Goal: Information Seeking & Learning: Learn about a topic

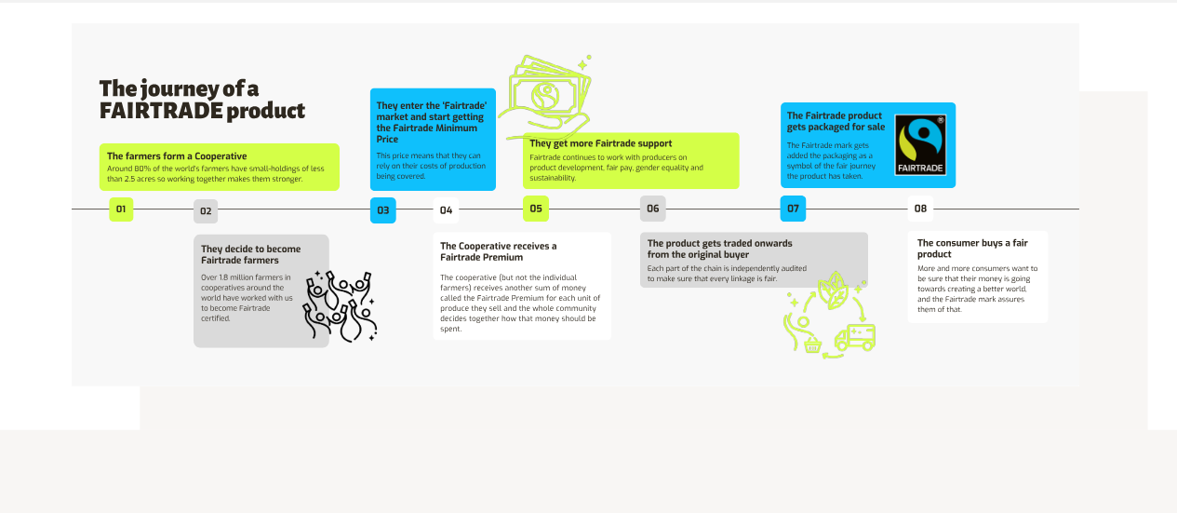
scroll to position [3489, 0]
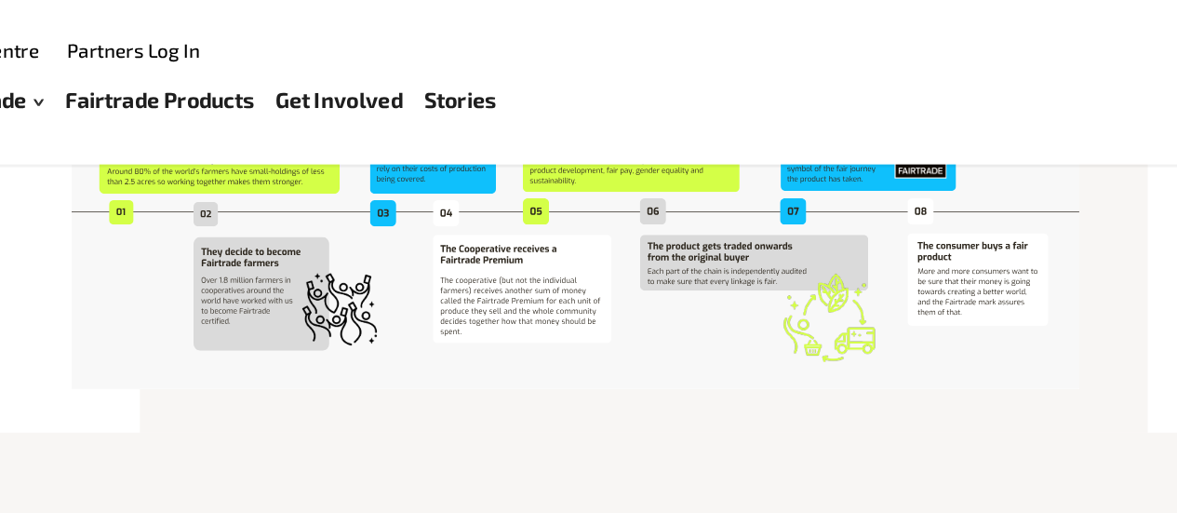
click at [797, 158] on img at bounding box center [598, 141] width 685 height 247
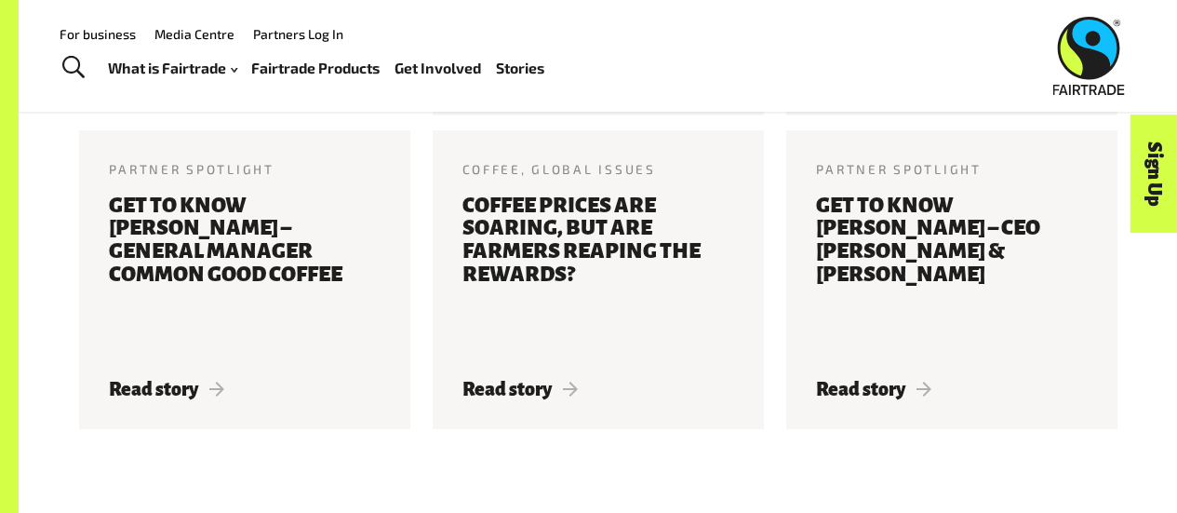
scroll to position [2107, 0]
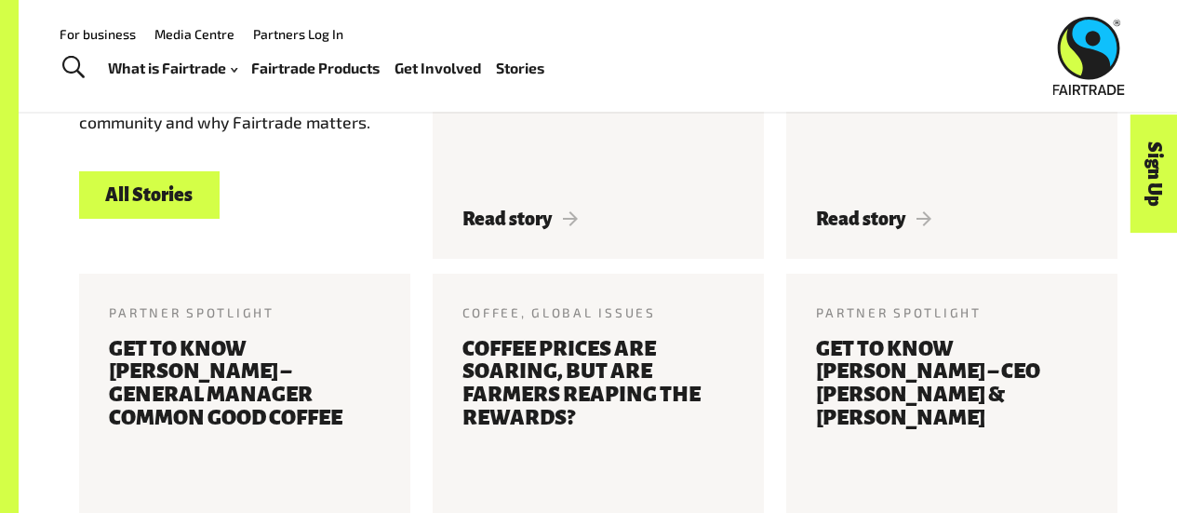
click at [346, 66] on link "Fairtrade Products" at bounding box center [315, 68] width 128 height 26
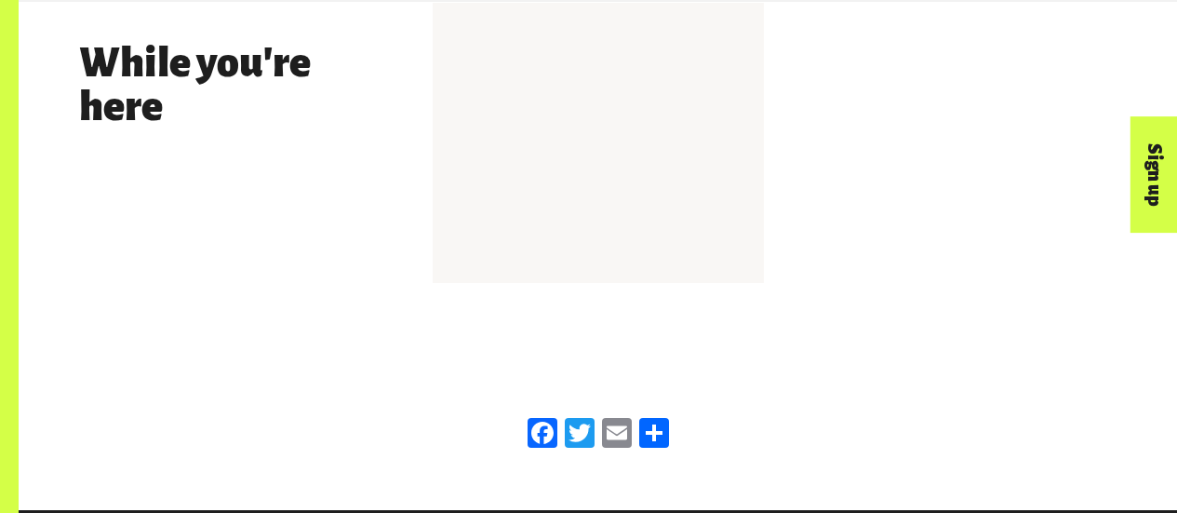
scroll to position [2292, 0]
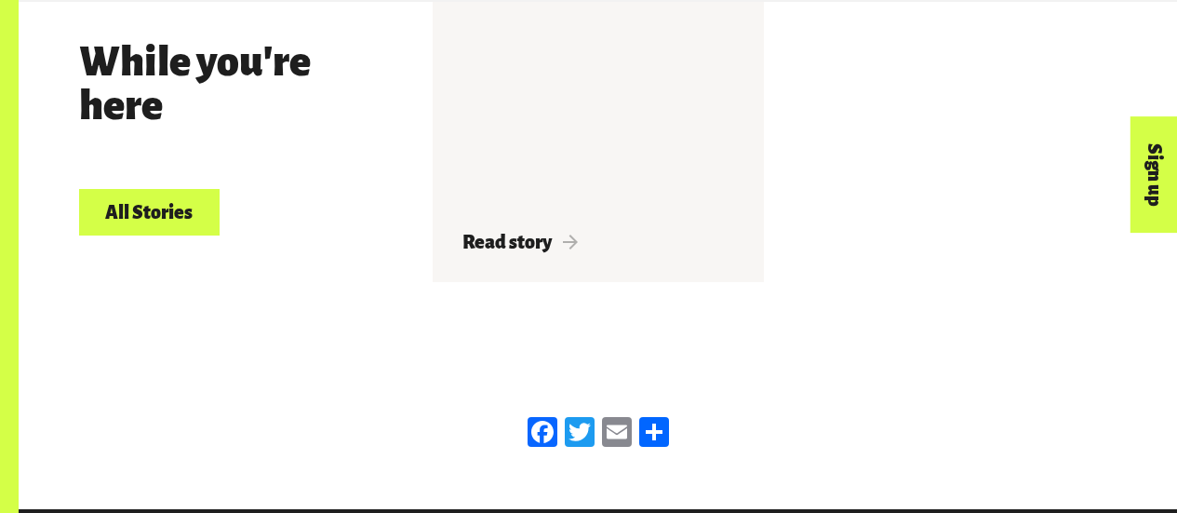
drag, startPoint x: 431, startPoint y: 235, endPoint x: 340, endPoint y: 282, distance: 102.8
click at [340, 282] on div "While you're here All Stories Read story" at bounding box center [598, 149] width 1061 height 294
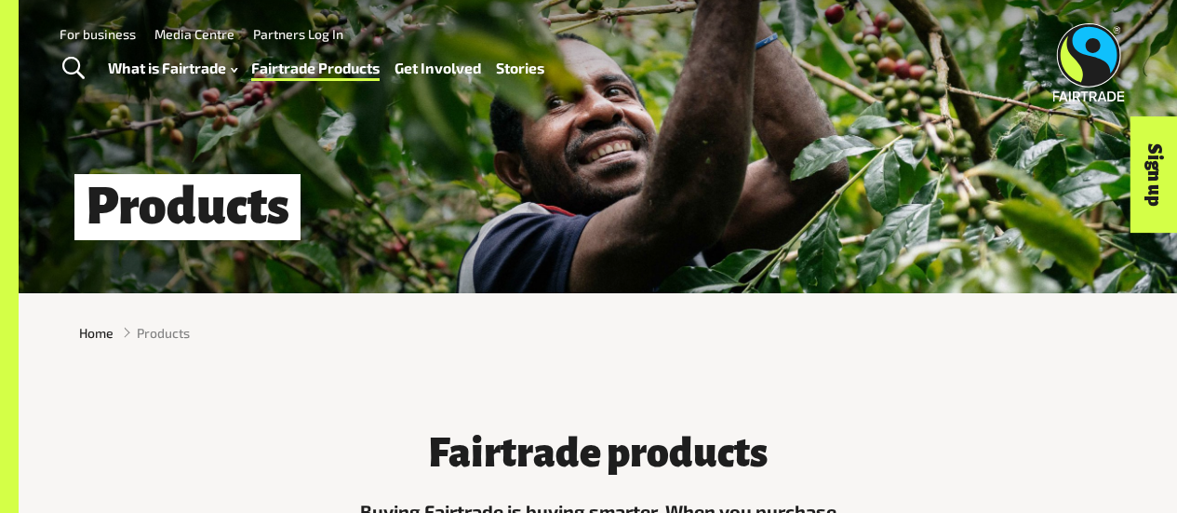
scroll to position [0, 0]
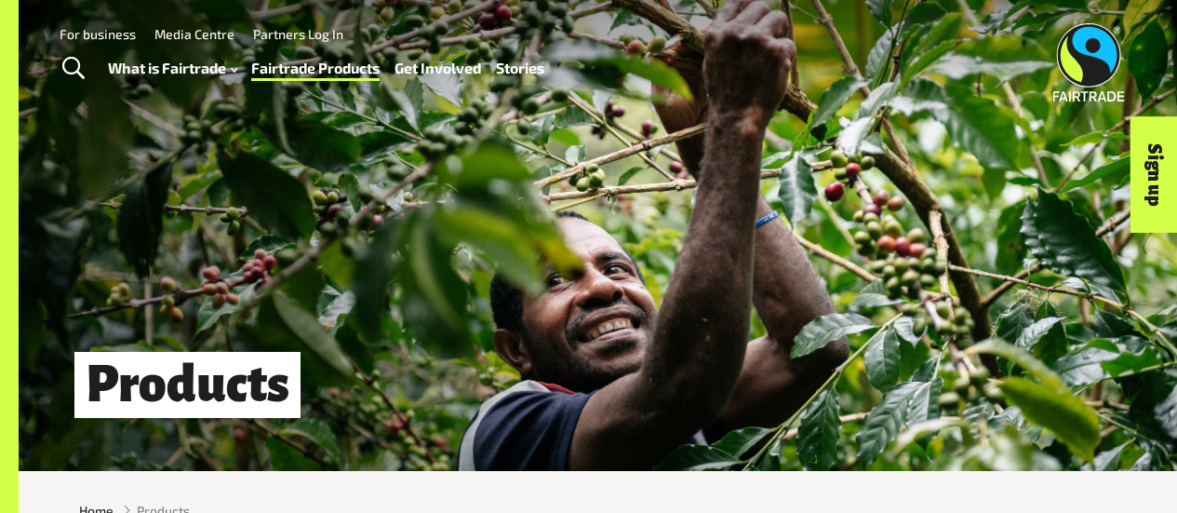
click at [68, 71] on span "Toggle Search" at bounding box center [73, 69] width 22 height 24
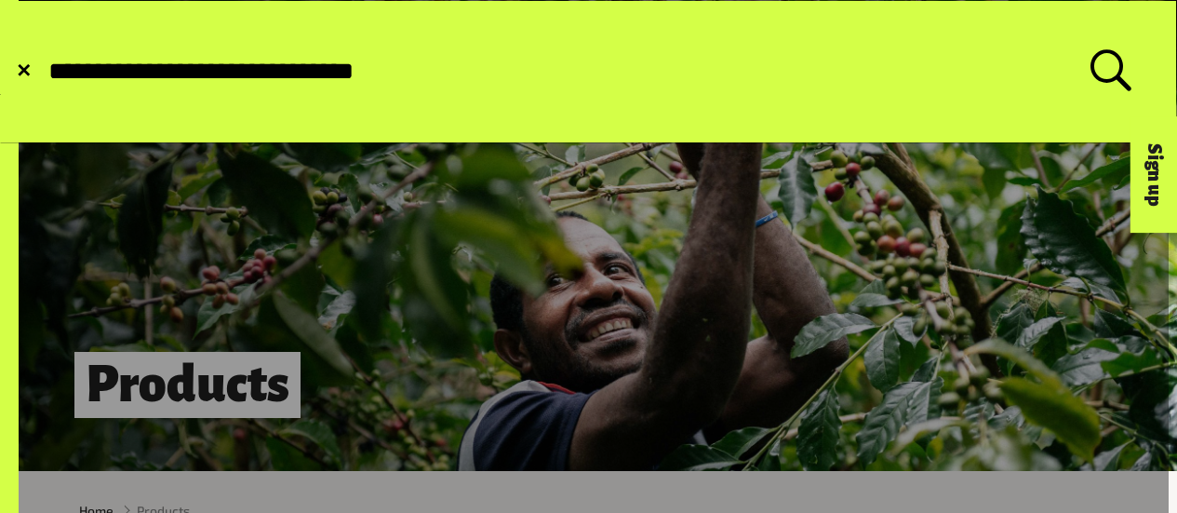
type input "**********"
click at [46, 72] on button "Submit Search" at bounding box center [46, 72] width 1 height 1
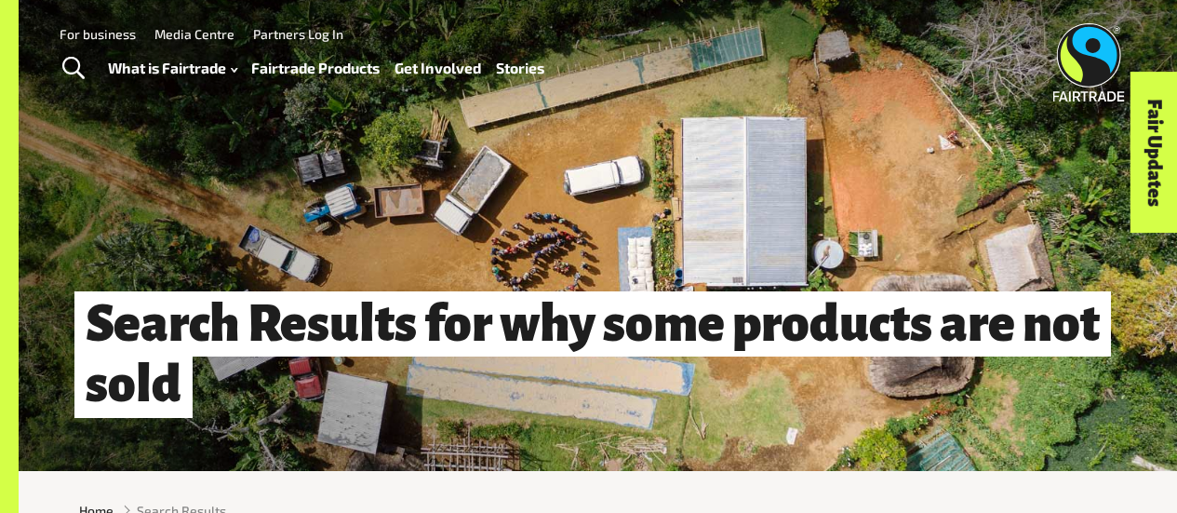
click at [301, 53] on div "What is Fairtrade How Fairtrade works Where Fairtrade works Fast facts Who we a…" at bounding box center [333, 68] width 451 height 47
click at [305, 66] on link "Fairtrade Products" at bounding box center [315, 68] width 128 height 26
